Goal: Information Seeking & Learning: Learn about a topic

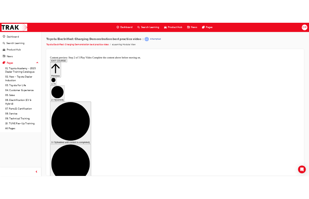
scroll to position [20, 0]
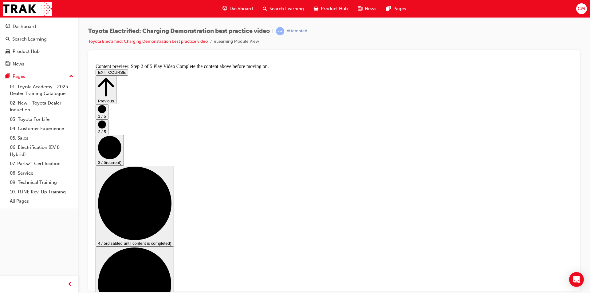
scroll to position [78, 0]
checkbox input "true"
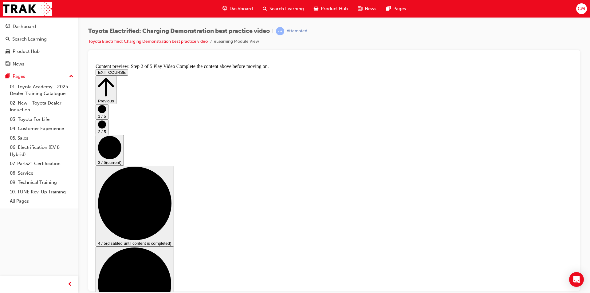
checkbox input "false"
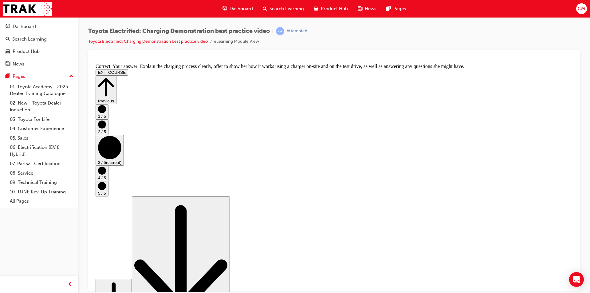
scroll to position [103, 0]
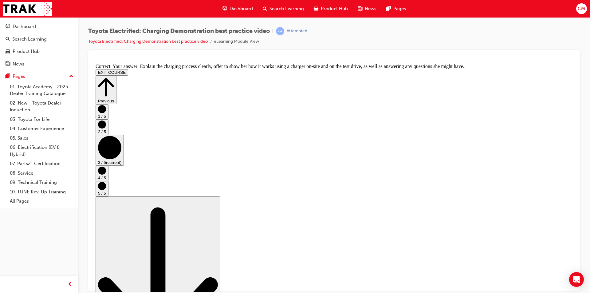
click at [106, 174] on circle "Step controls" at bounding box center [102, 170] width 8 height 8
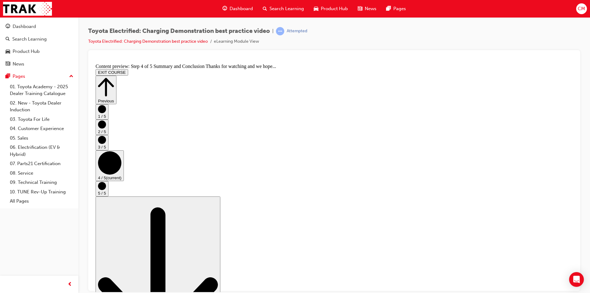
click at [106, 190] on circle "Step controls" at bounding box center [102, 186] width 8 height 8
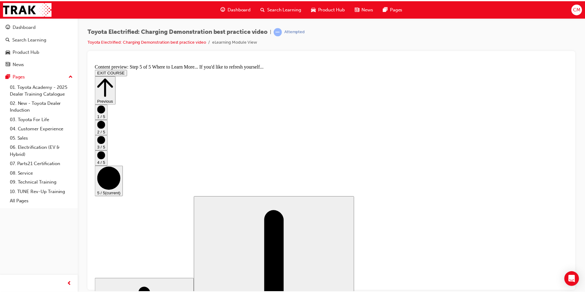
scroll to position [52, 0]
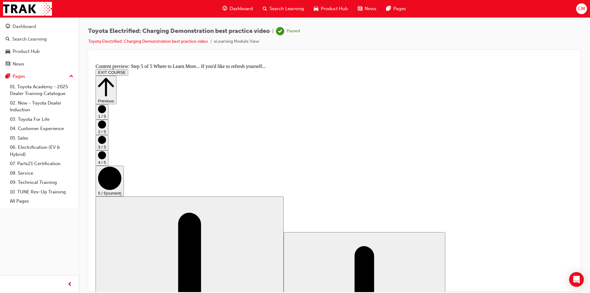
click at [128, 70] on button "EXIT COURSE" at bounding box center [112, 72] width 33 height 6
click at [243, 10] on span "Dashboard" at bounding box center [241, 8] width 23 height 7
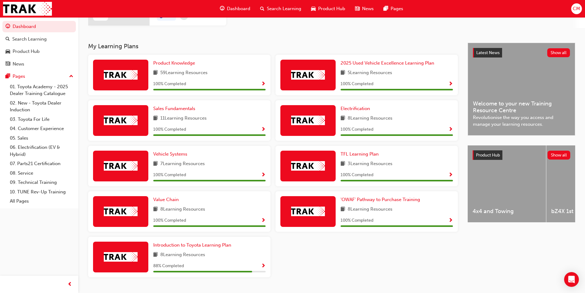
scroll to position [121, 0]
